Goal: Task Accomplishment & Management: Manage account settings

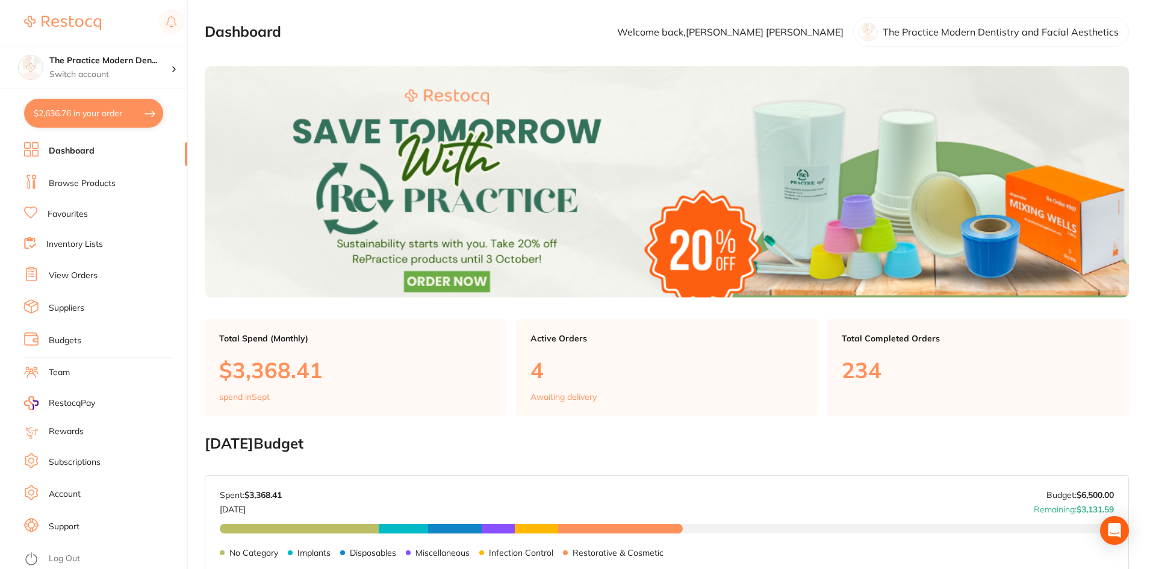
click at [84, 411] on ul "Dashboard Browse Products Favourites Inventory Lists View Orders Suppliers Budg…" at bounding box center [105, 355] width 163 height 427
click at [78, 405] on span "RestocqPay" at bounding box center [72, 403] width 46 height 12
click at [104, 66] on h4 "The Practice Modern Den..." at bounding box center [110, 61] width 122 height 12
click at [35, 21] on img at bounding box center [62, 23] width 77 height 14
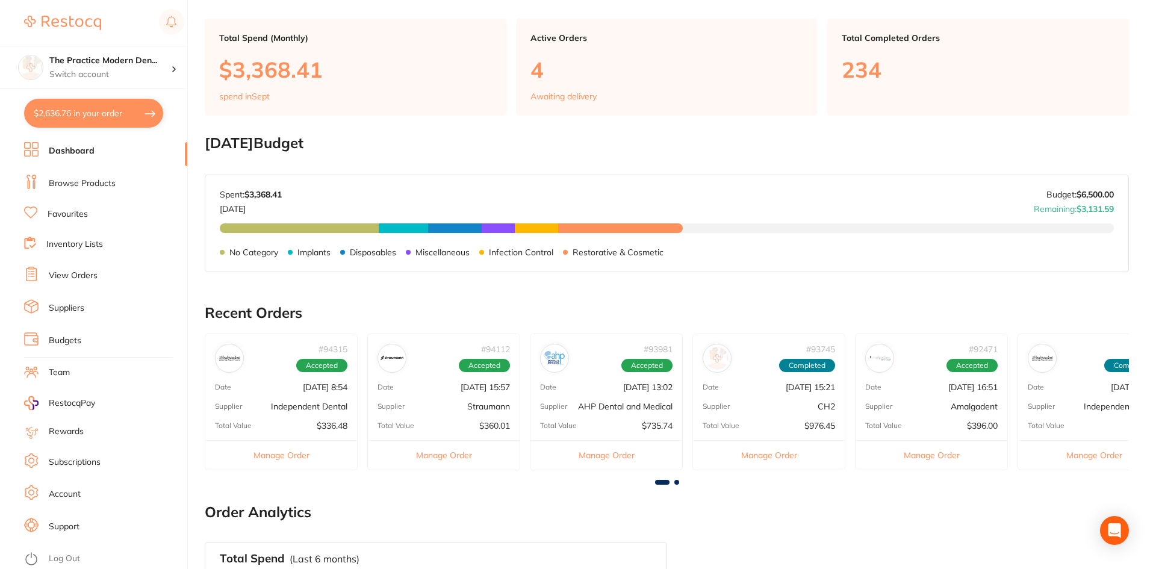
scroll to position [301, 0]
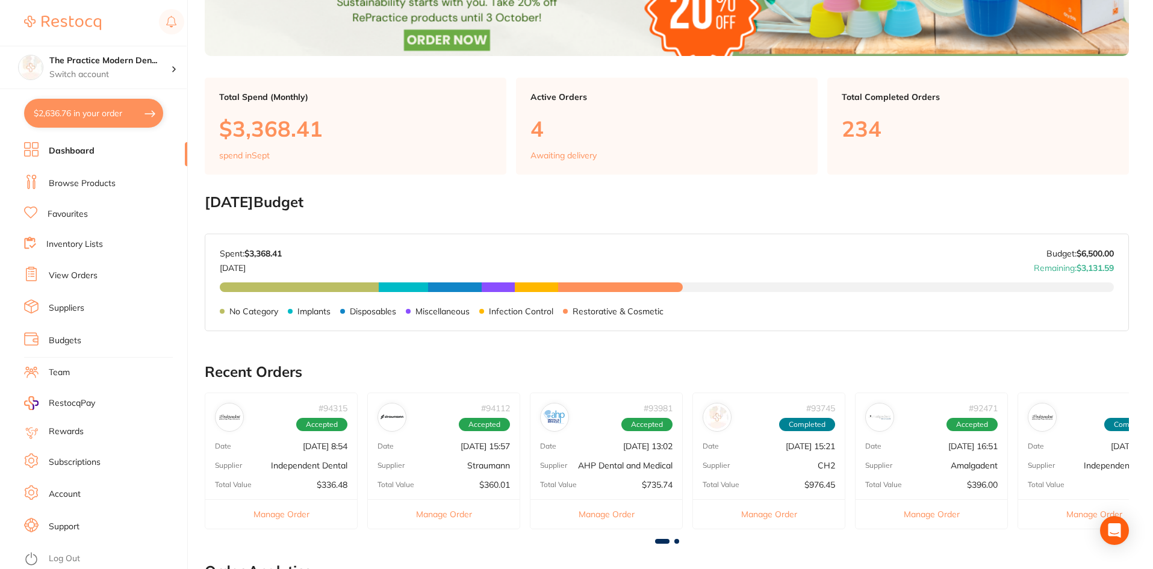
click at [58, 490] on link "Account" at bounding box center [65, 494] width 32 height 12
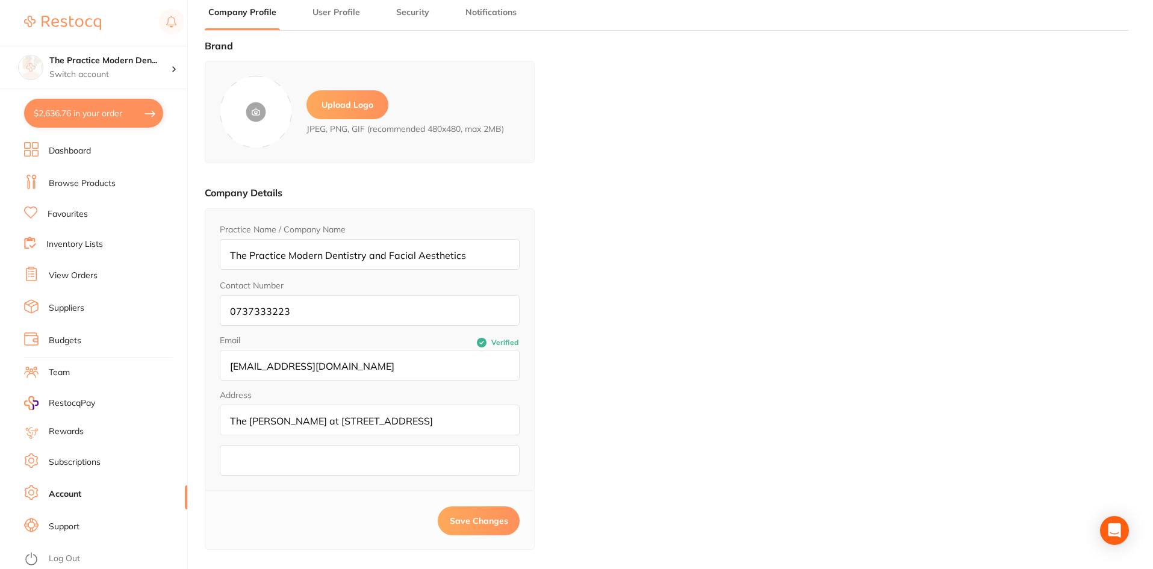
type input "[PERSON_NAME]"
type input "[EMAIL_ADDRESS][DOMAIN_NAME]"
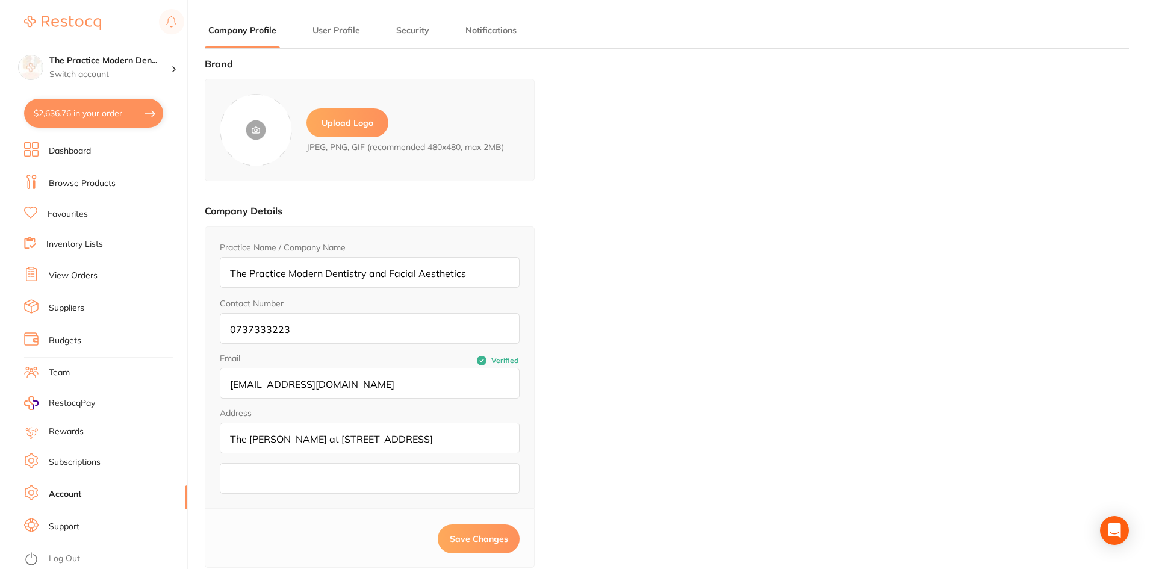
click at [349, 37] on li "User Profile" at bounding box center [336, 36] width 55 height 24
click at [346, 29] on button "User Profile" at bounding box center [336, 30] width 55 height 11
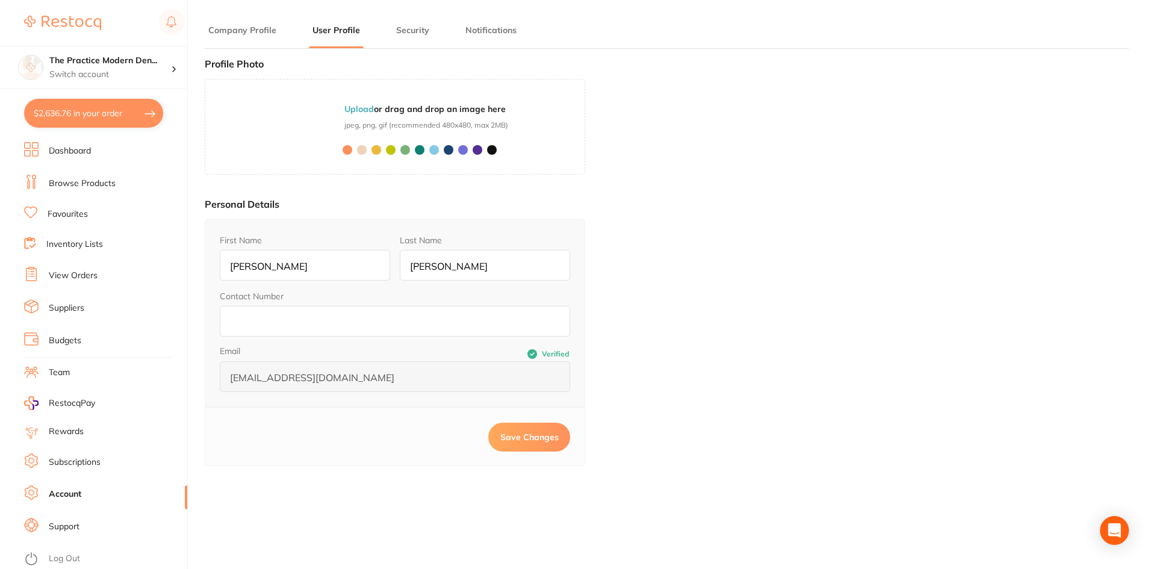
click at [407, 32] on button "Security" at bounding box center [413, 30] width 40 height 11
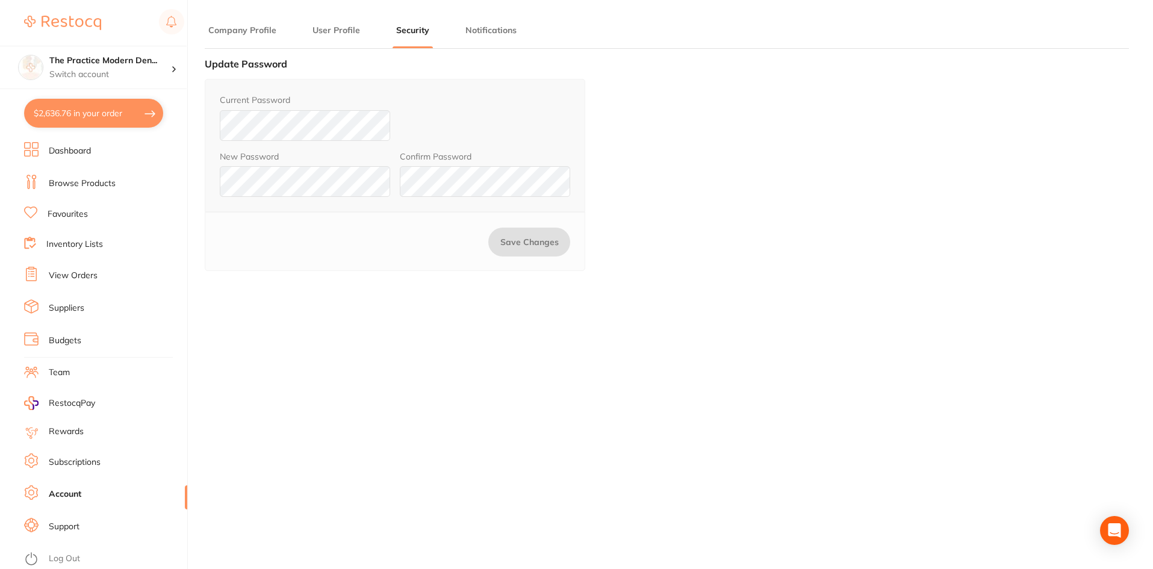
click at [485, 31] on button "Notifications" at bounding box center [491, 30] width 58 height 11
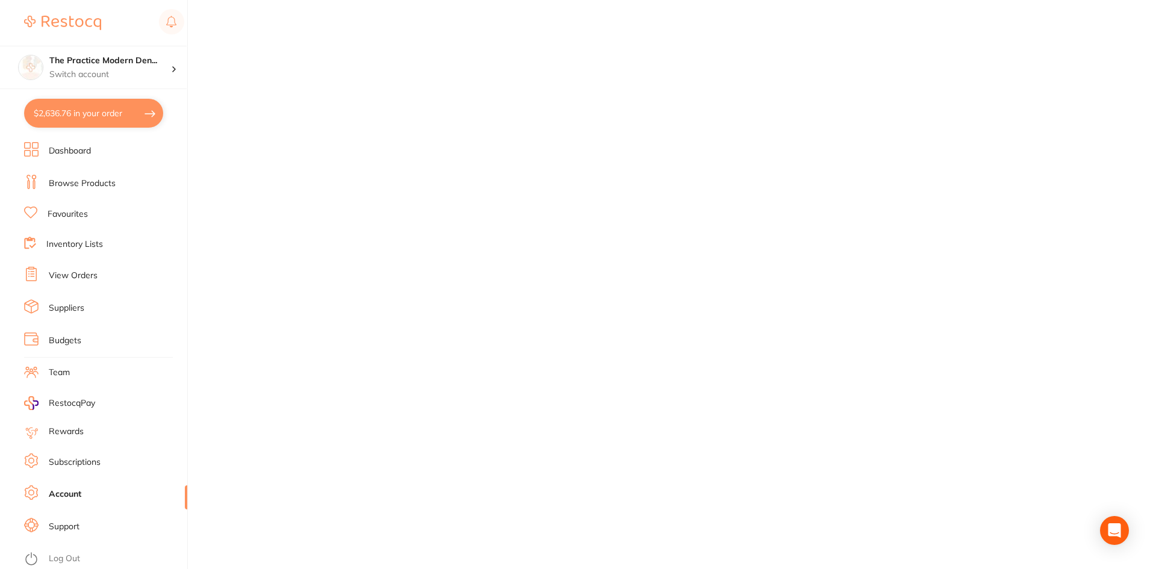
scroll to position [162, 0]
